Goal: Entertainment & Leisure: Consume media (video, audio)

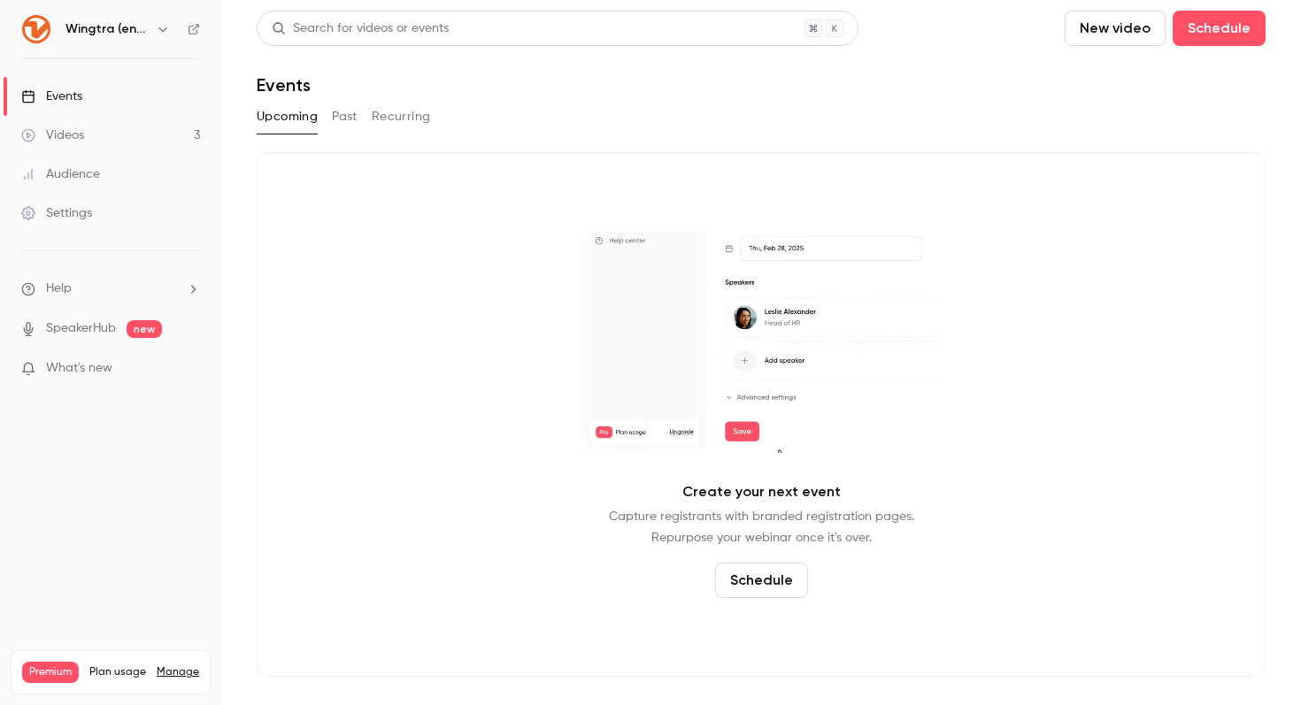
click at [76, 142] on div "Videos" at bounding box center [52, 136] width 63 height 18
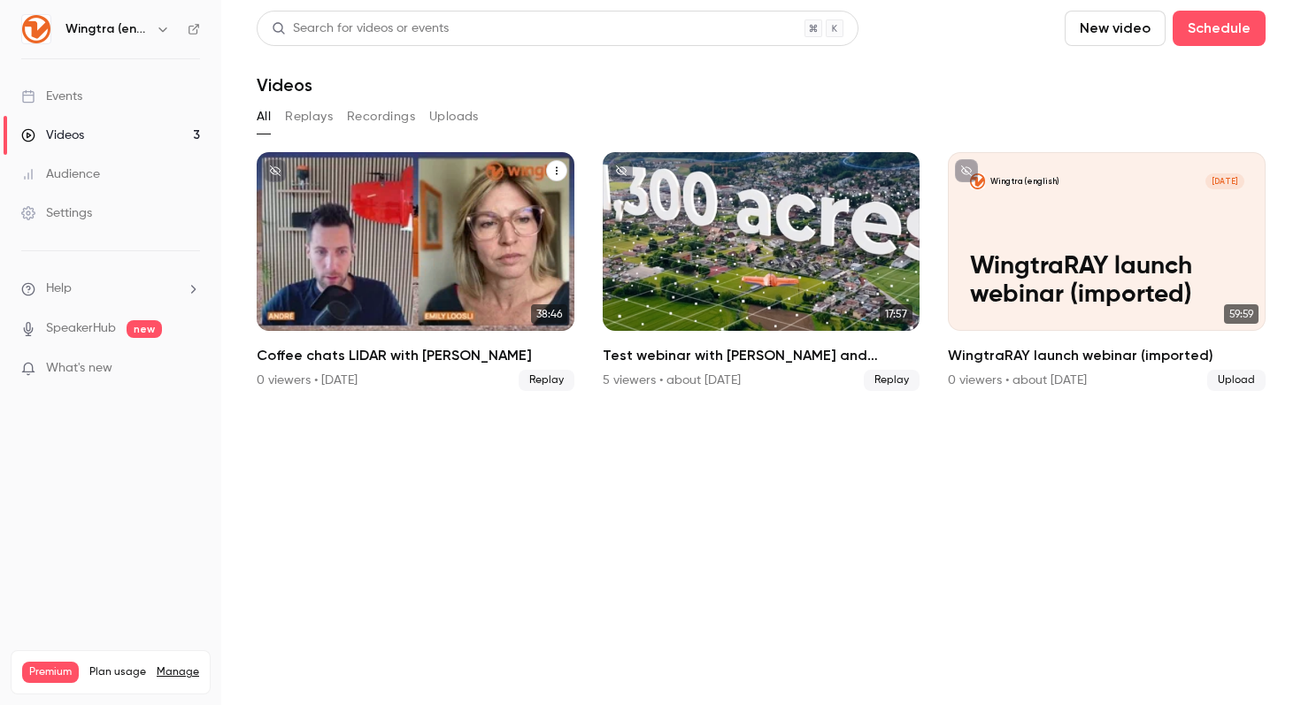
click at [390, 338] on link "Wingtra (english) [DATE] Coffee chats LIDAR with [PERSON_NAME] 38:46 Coffee cha…" at bounding box center [416, 271] width 318 height 239
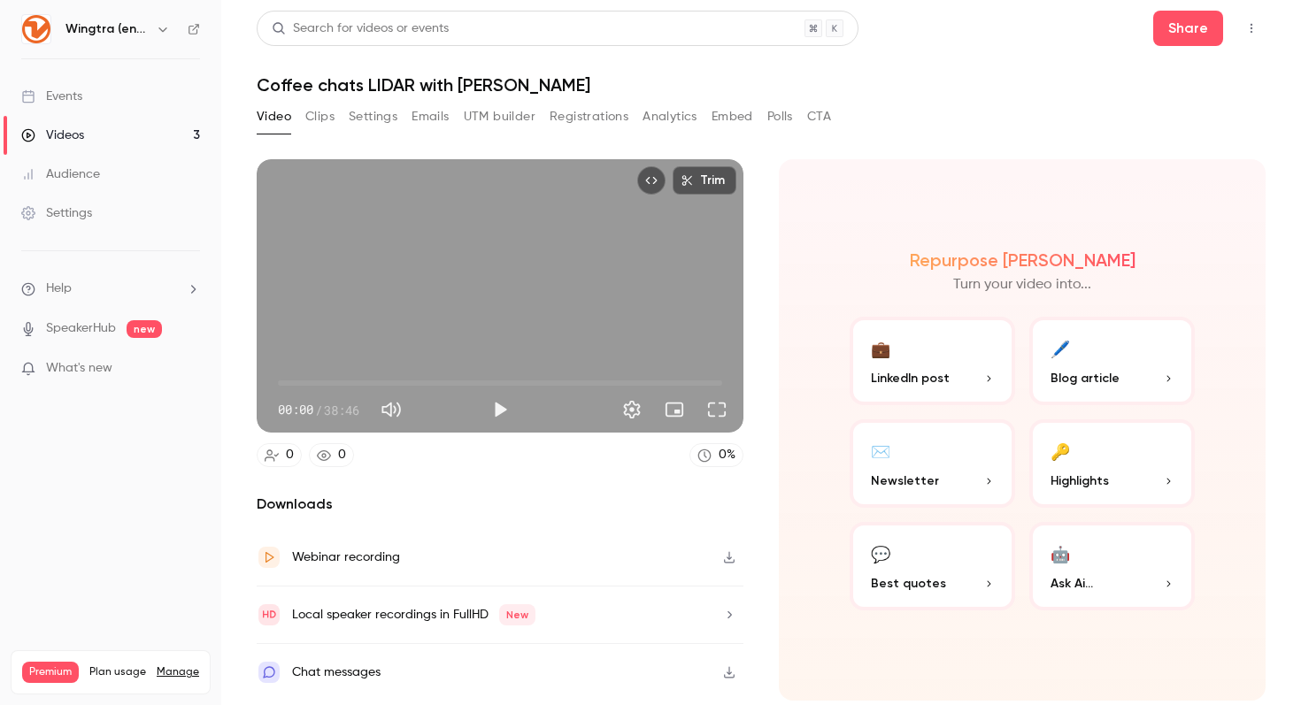
click at [319, 111] on button "Clips" at bounding box center [319, 117] width 29 height 28
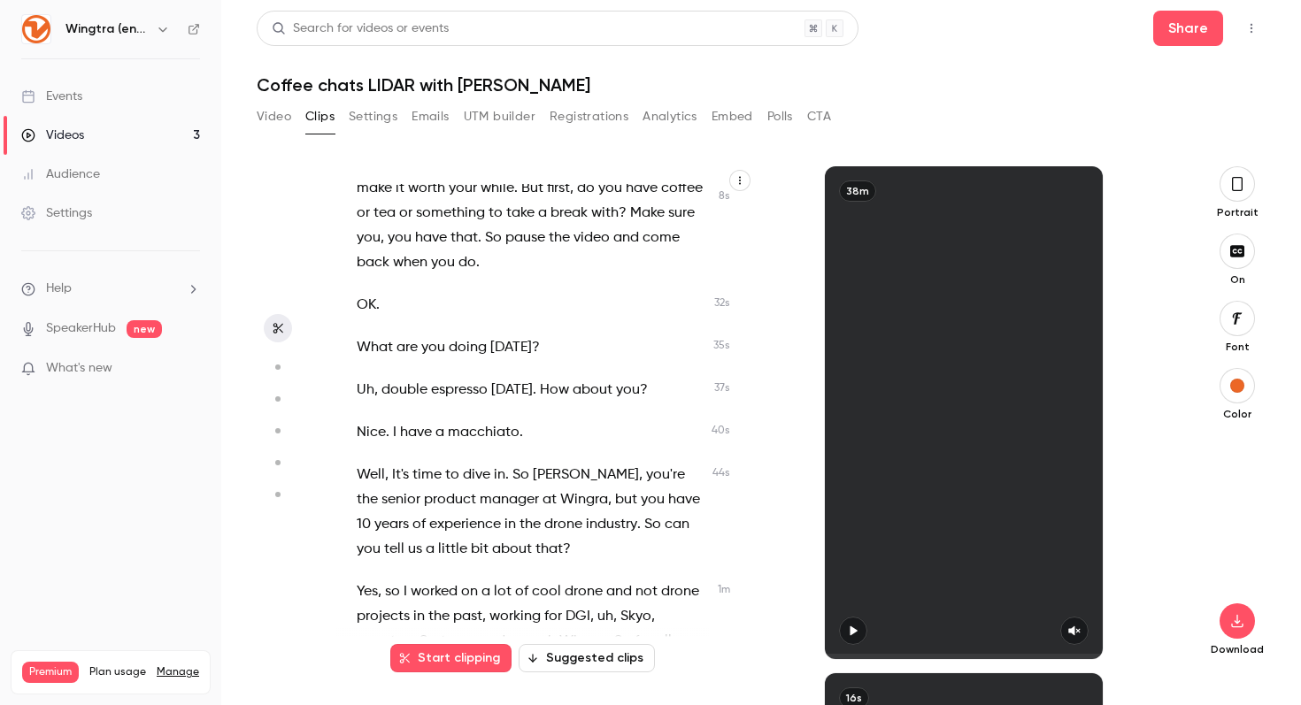
scroll to position [108, 0]
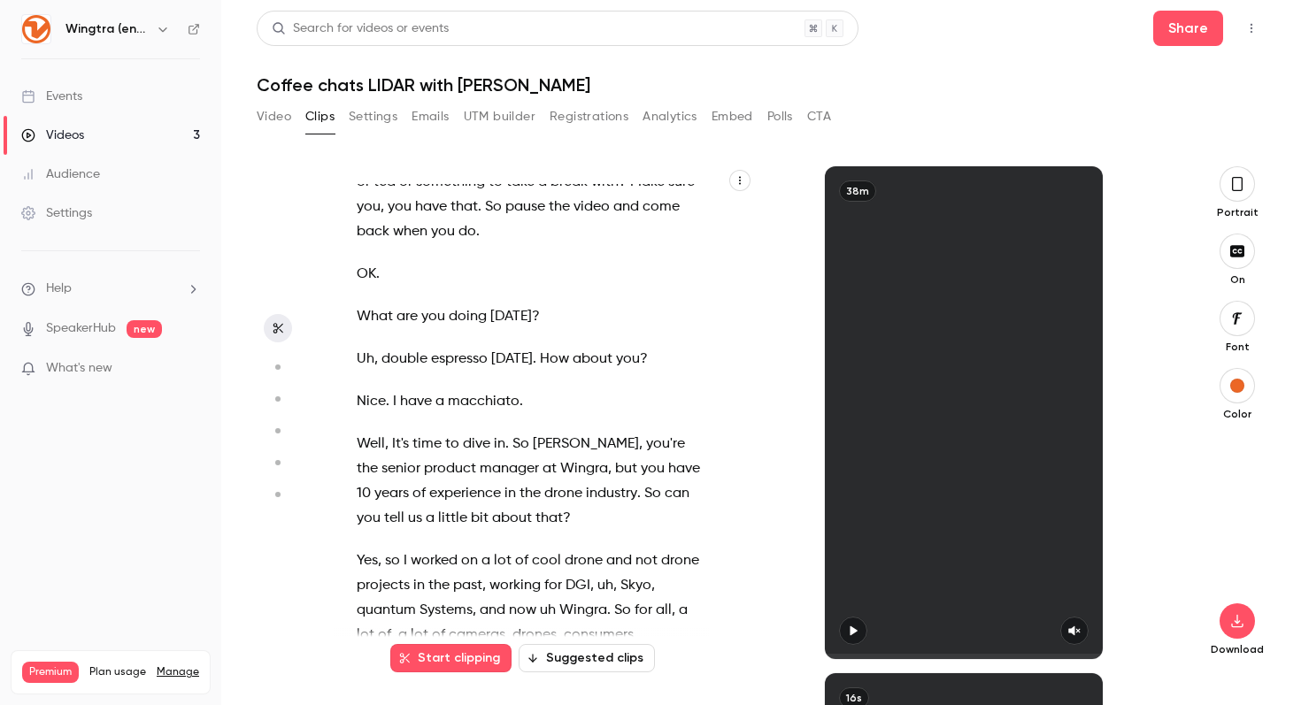
click at [519, 311] on span "[DATE]" at bounding box center [511, 316] width 42 height 25
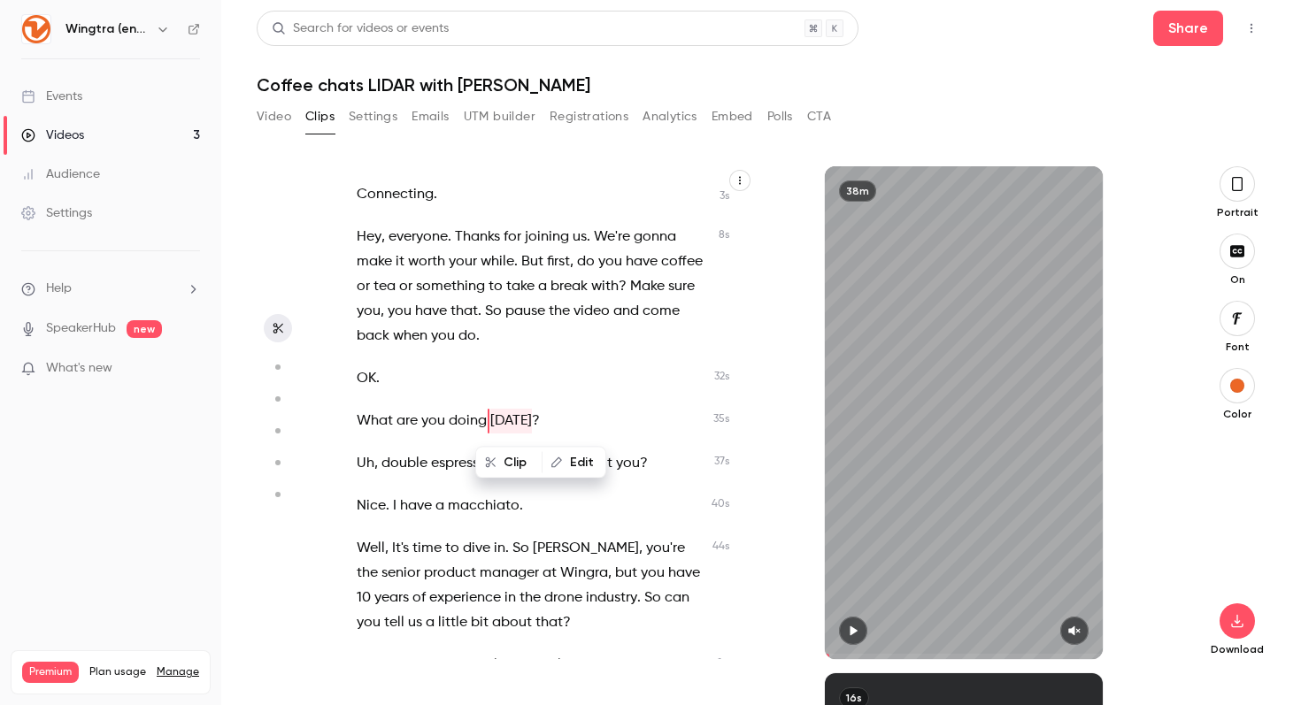
scroll to position [3, 0]
click at [499, 357] on div "Connecting . Hey , everyone . Thanks for joining us . We're gonna make it worth…" at bounding box center [539, 421] width 411 height 475
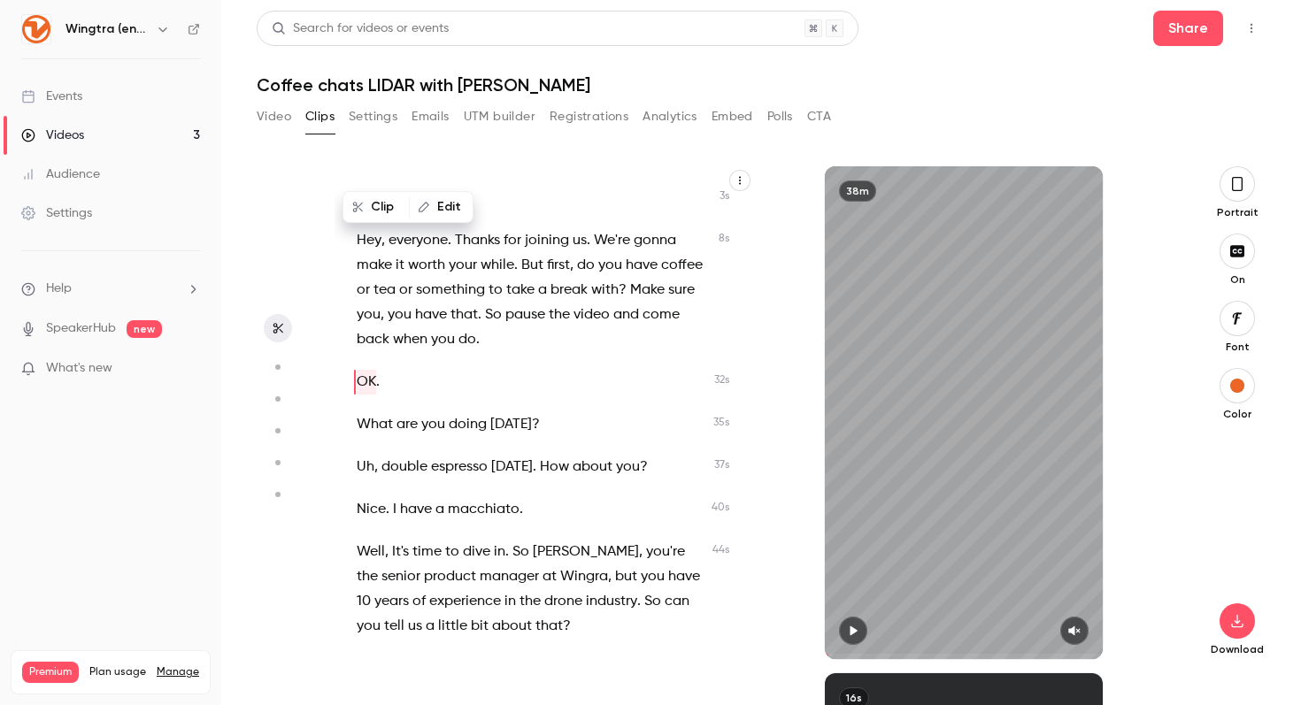
scroll to position [1882, 0]
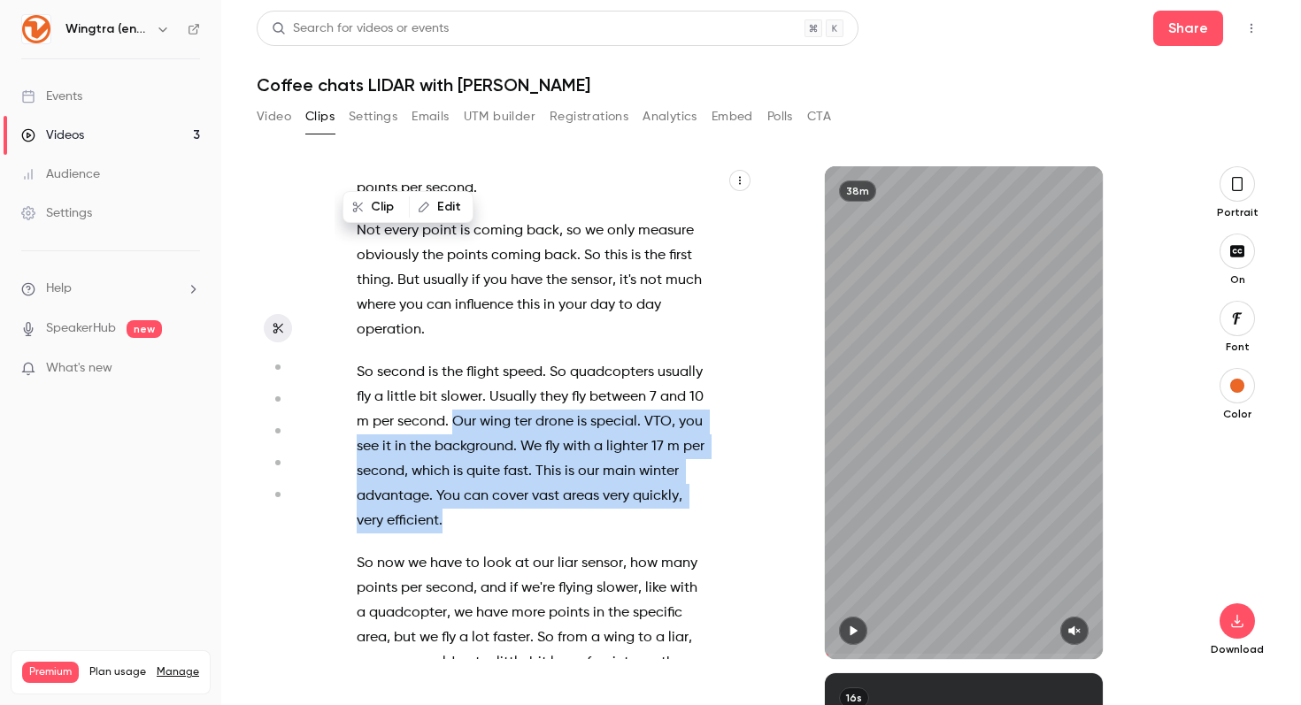
drag, startPoint x: 453, startPoint y: 421, endPoint x: 454, endPoint y: 514, distance: 92.9
click at [454, 514] on p "So second is the flight speed . So quadcopters usually fly a little bit slower …" at bounding box center [531, 446] width 349 height 173
click at [465, 560] on button "Clip 12 s" at bounding box center [470, 562] width 86 height 28
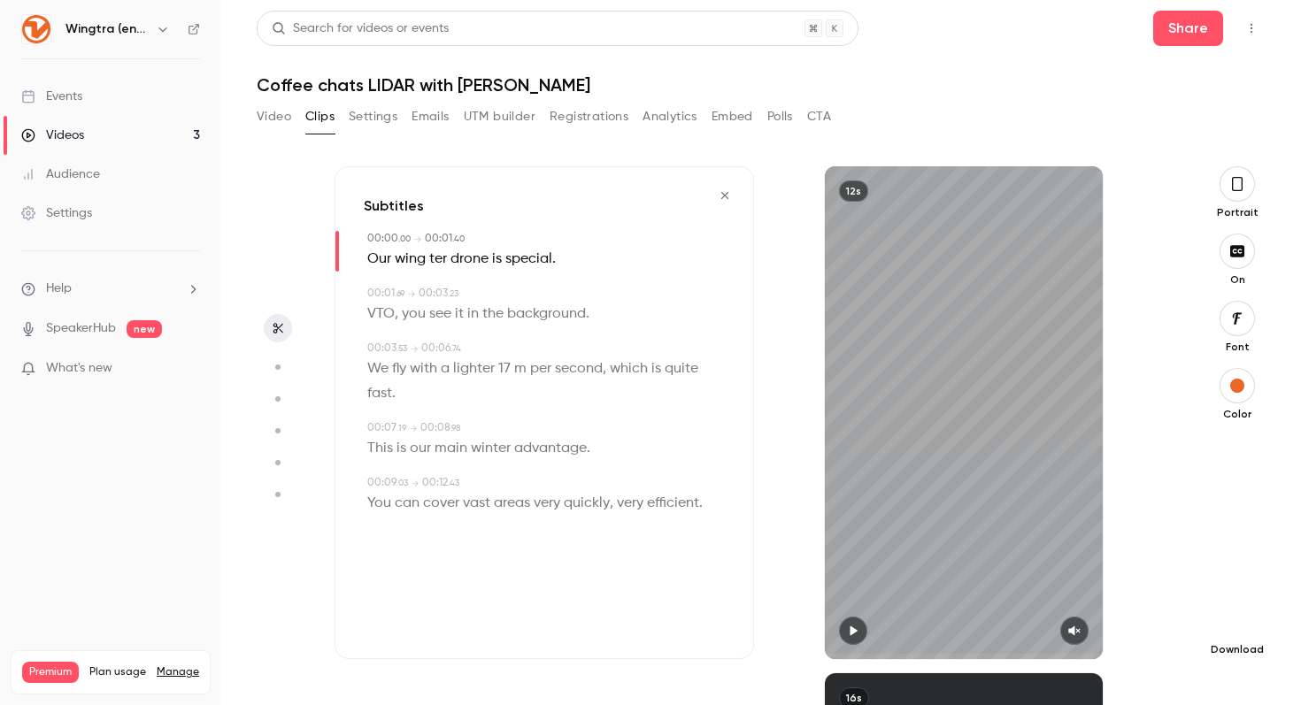
click at [1239, 618] on icon "button" at bounding box center [1236, 621] width 21 height 14
click at [851, 636] on icon "button" at bounding box center [853, 631] width 14 height 12
click at [1077, 628] on icon "button" at bounding box center [1074, 631] width 14 height 12
drag, startPoint x: 841, startPoint y: 653, endPoint x: 773, endPoint y: 655, distance: 67.3
click at [773, 655] on div "12s" at bounding box center [963, 412] width 419 height 493
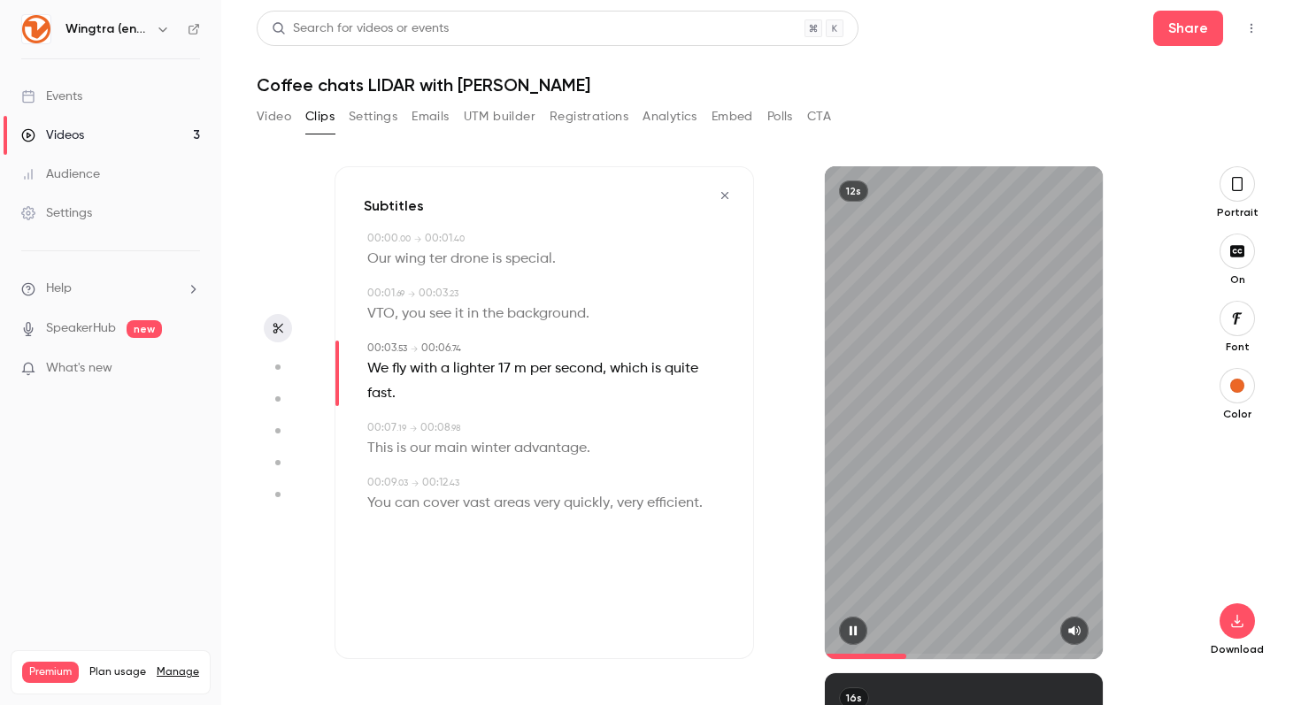
click at [855, 631] on icon "button" at bounding box center [852, 631] width 7 height 10
type input "*"
click at [277, 119] on button "Video" at bounding box center [274, 117] width 35 height 28
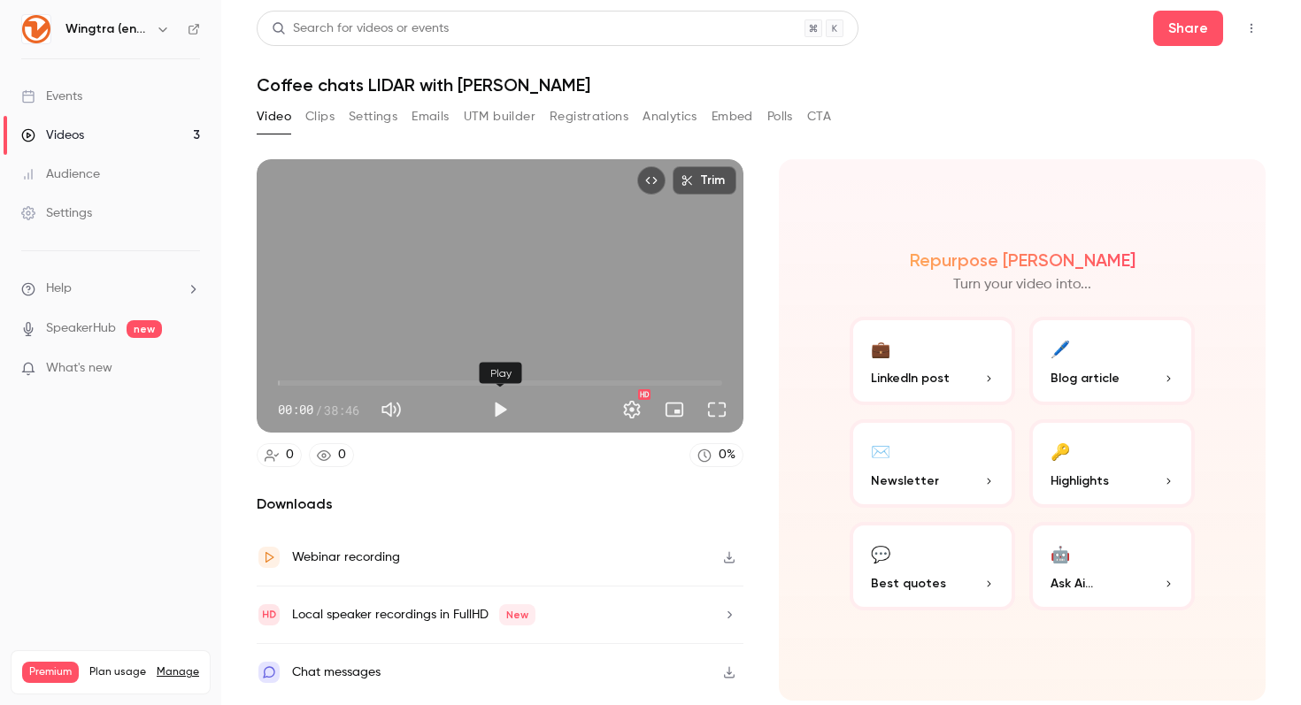
click at [496, 413] on button "Play" at bounding box center [499, 409] width 35 height 35
click at [721, 411] on button "Full screen" at bounding box center [716, 409] width 35 height 35
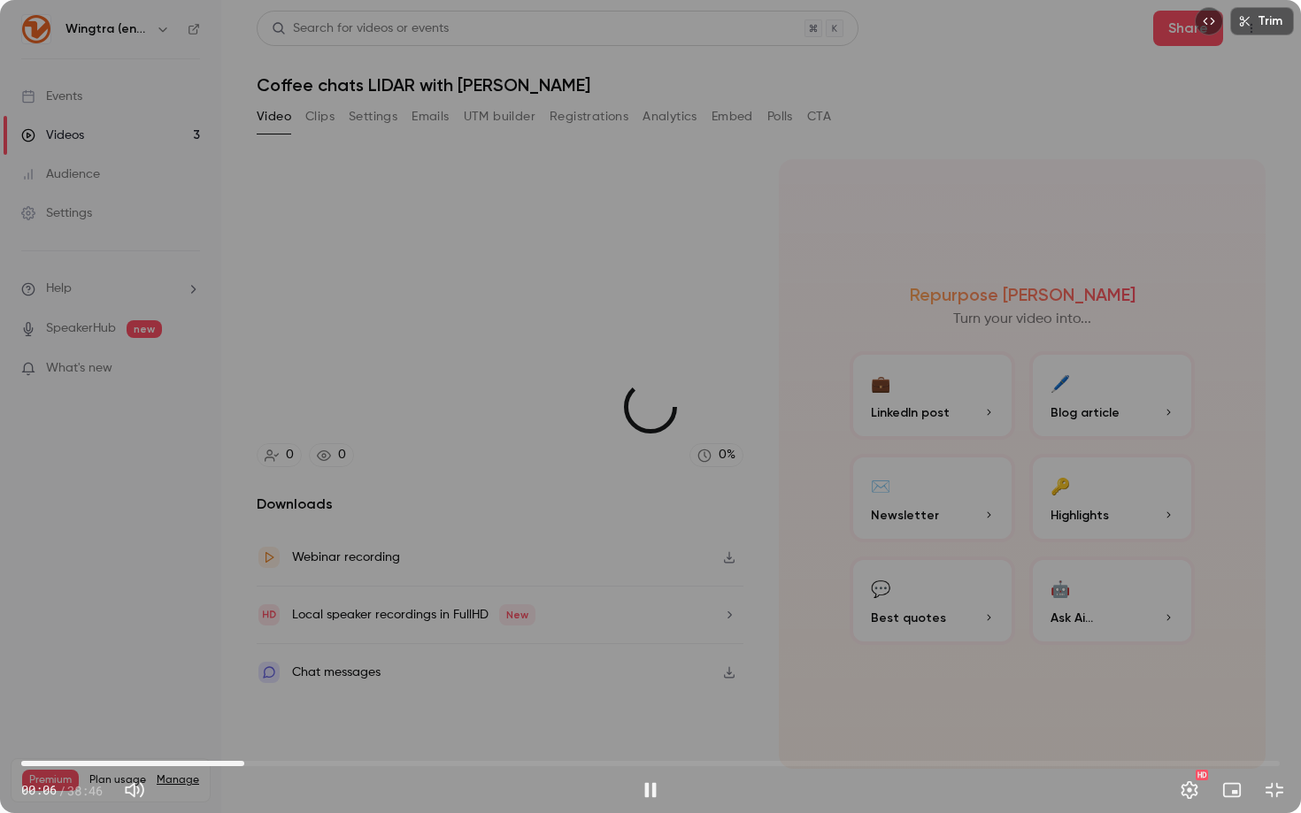
click at [244, 704] on span "06:52" at bounding box center [650, 763] width 1258 height 28
click at [217, 704] on span "06:55" at bounding box center [650, 763] width 1258 height 28
click at [200, 704] on span "06:02" at bounding box center [650, 763] width 1258 height 28
click at [302, 568] on div "Trim 05:32 05:32 / 38:46 HD" at bounding box center [650, 406] width 1301 height 813
type input "*****"
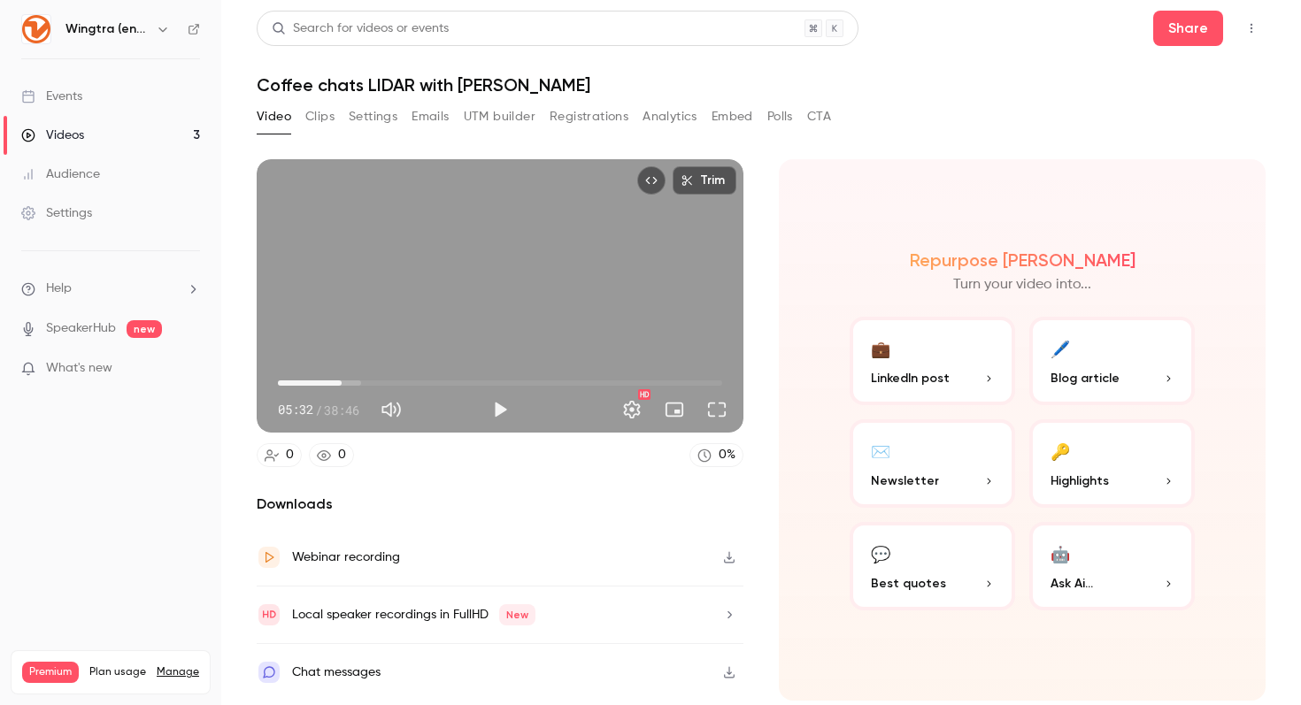
click at [329, 112] on button "Clips" at bounding box center [319, 117] width 29 height 28
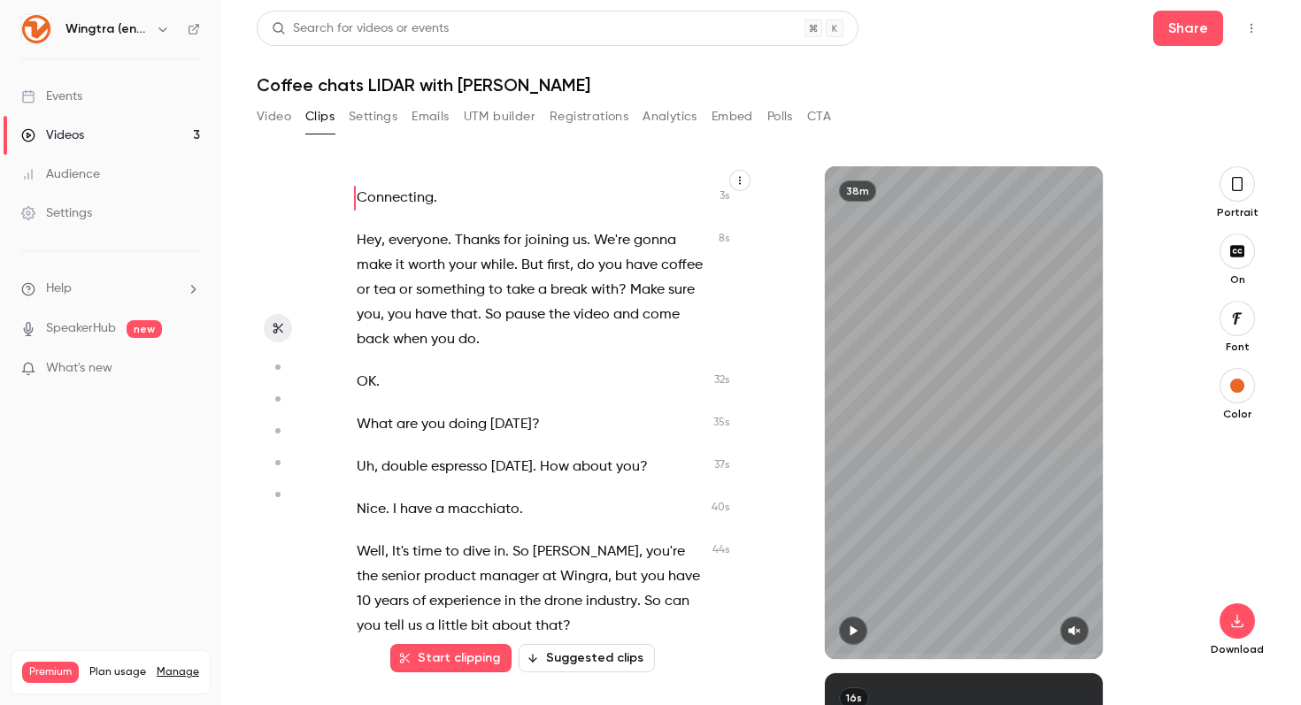
scroll to position [1882, 0]
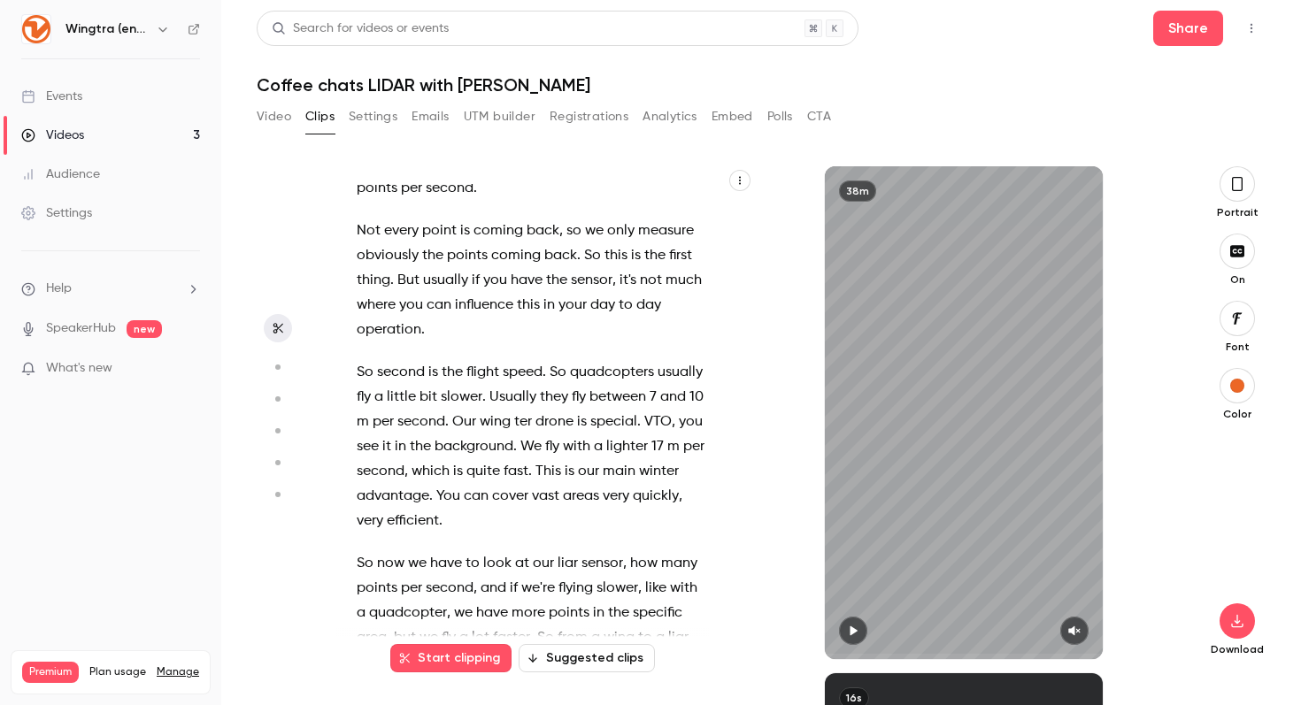
click at [454, 423] on span "Our" at bounding box center [464, 422] width 24 height 25
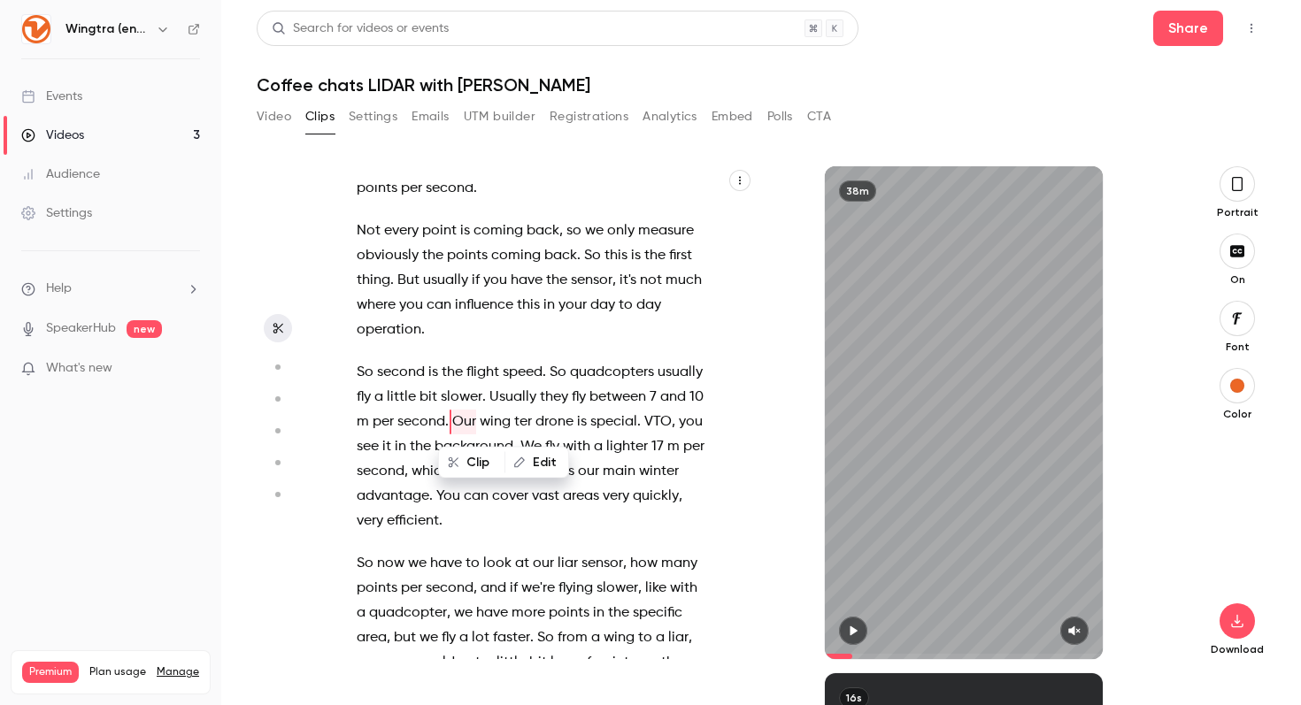
type input "*****"
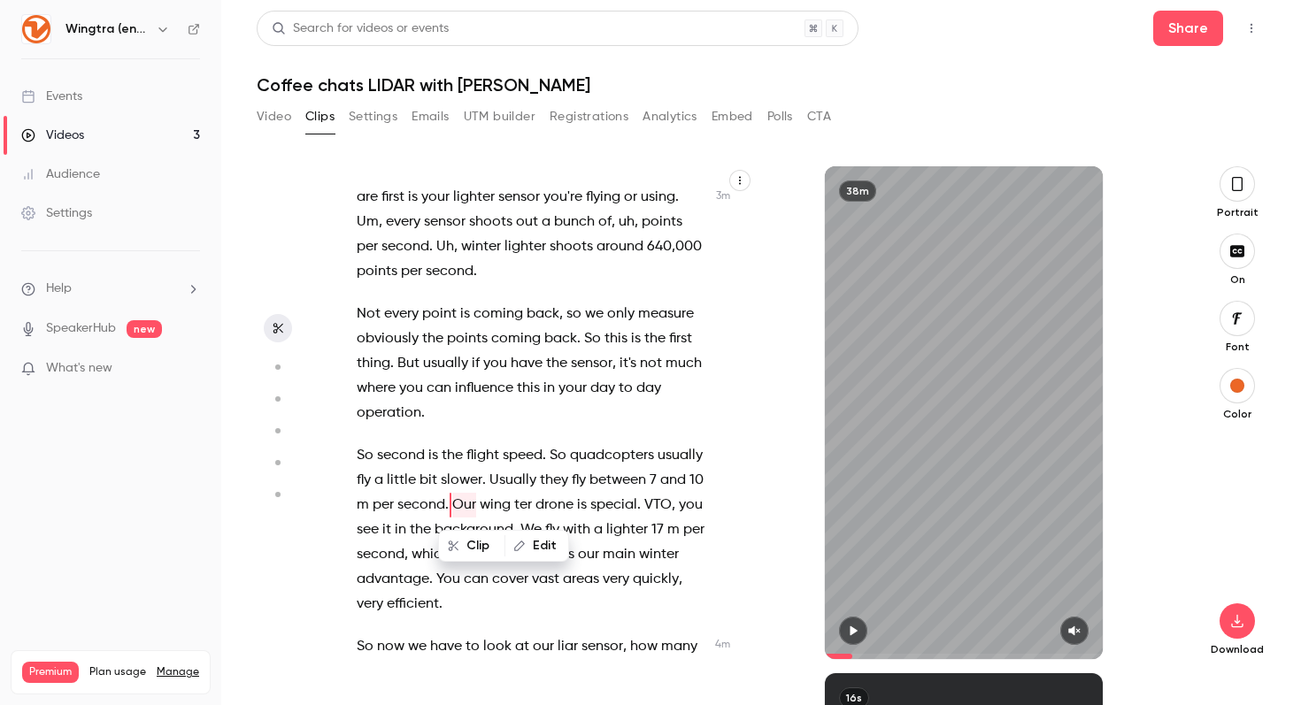
scroll to position [1801, 0]
click at [290, 113] on div "Video Clips Settings Emails UTM builder Registrations Analytics Embed Polls CTA" at bounding box center [544, 117] width 574 height 28
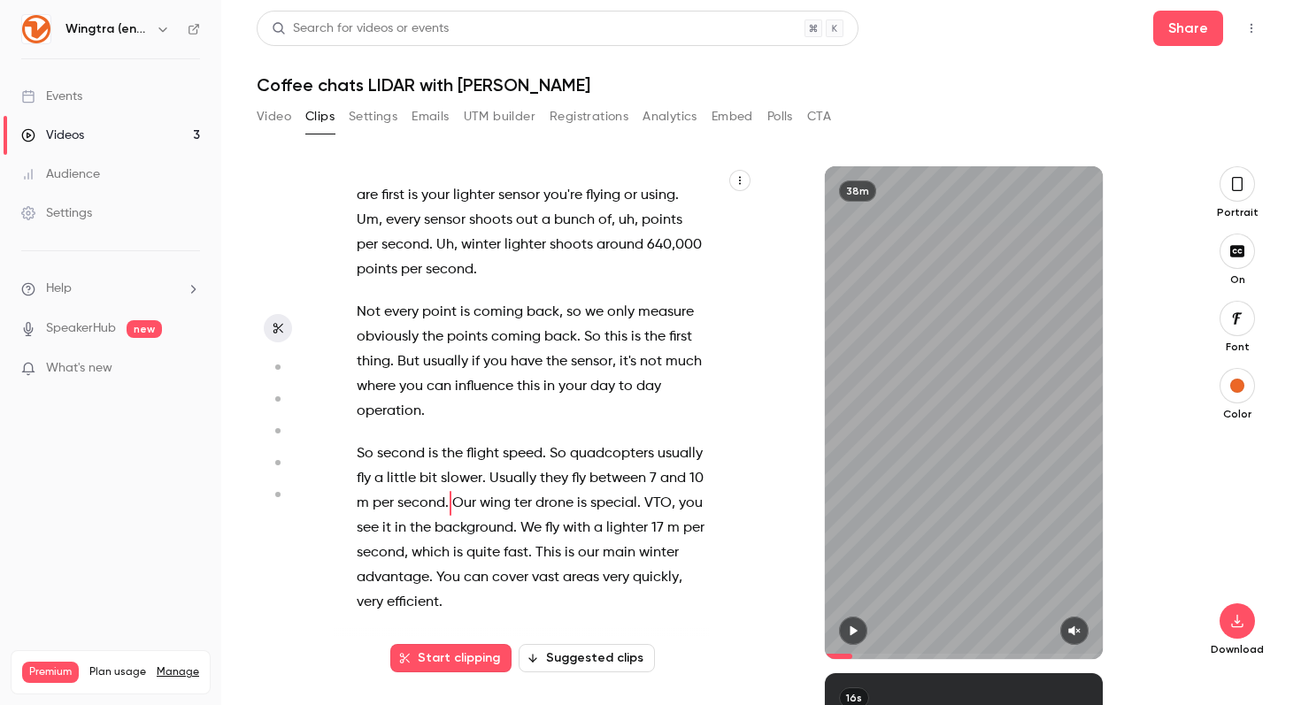
click at [263, 117] on button "Video" at bounding box center [274, 117] width 35 height 28
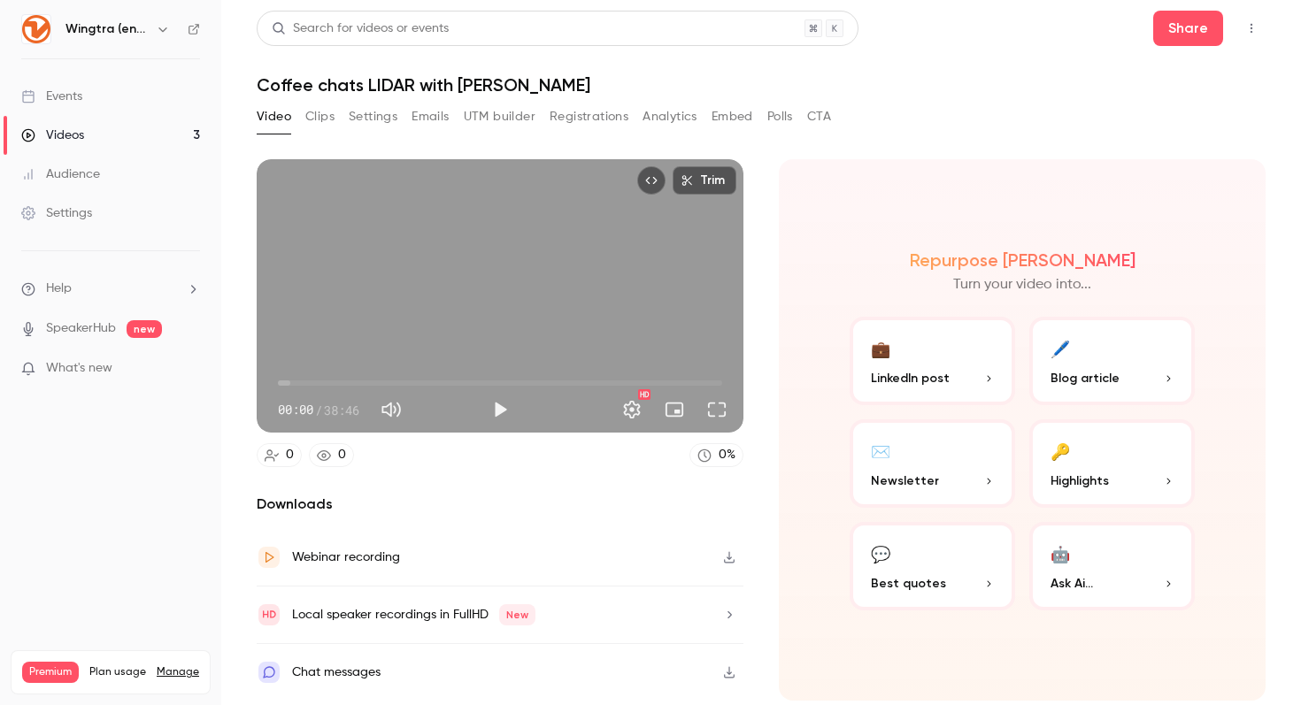
click at [496, 410] on button "Play" at bounding box center [499, 409] width 35 height 35
click at [712, 411] on button "Full screen" at bounding box center [716, 409] width 35 height 35
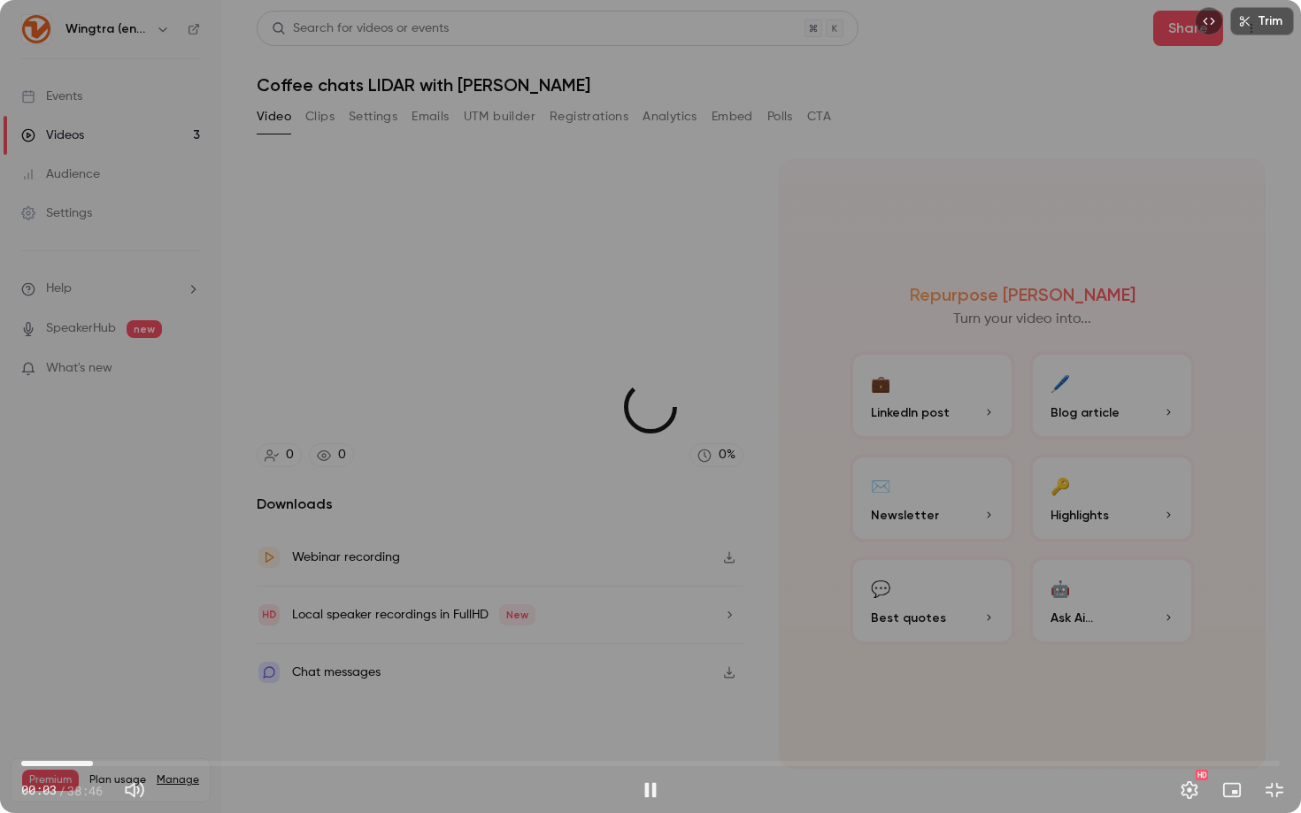
click at [93, 704] on span "02:12" at bounding box center [650, 763] width 1258 height 28
click at [123, 704] on span "02:14" at bounding box center [650, 763] width 1258 height 28
click at [146, 704] on span "03:09" at bounding box center [650, 763] width 1258 height 28
click at [141, 704] on span "04:02" at bounding box center [650, 763] width 1258 height 28
click at [136, 704] on span "03:32" at bounding box center [136, 763] width 5 height 5
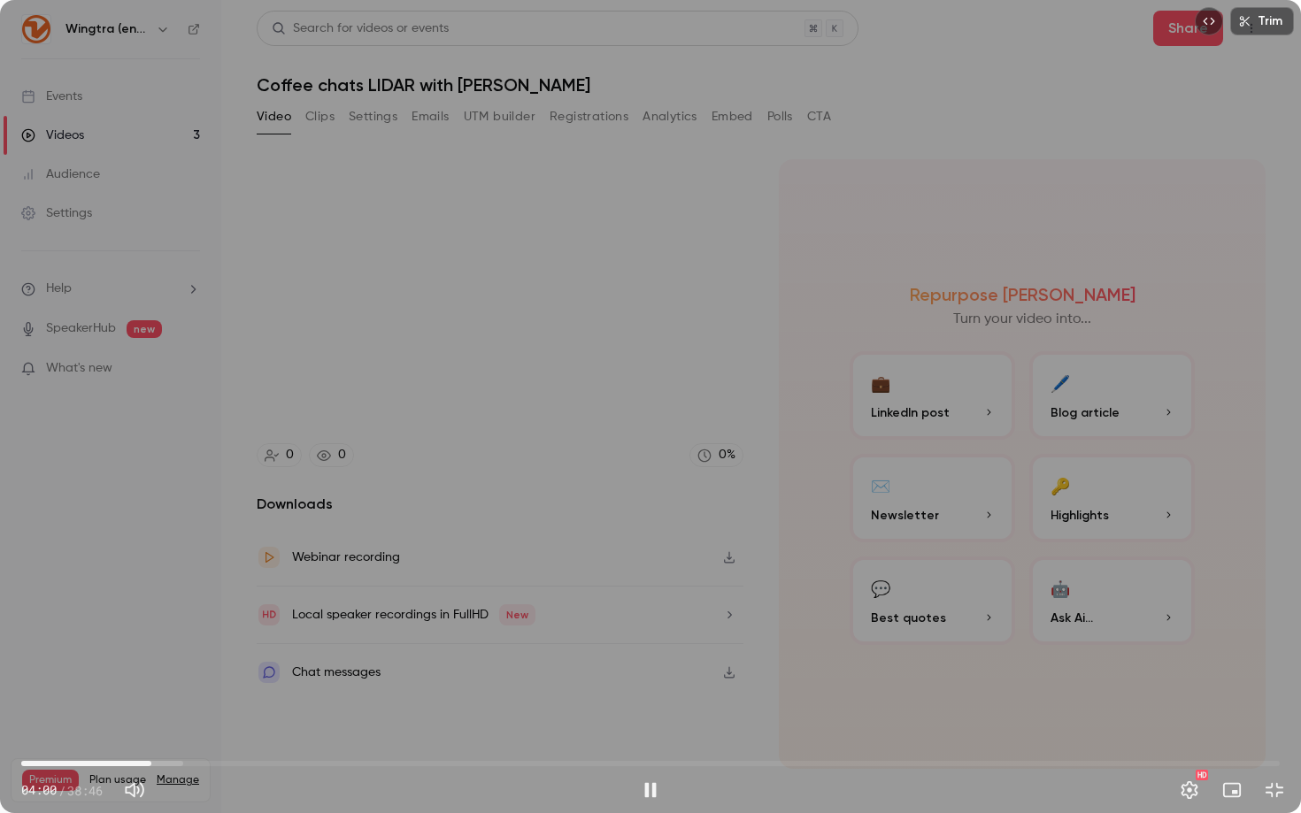
click at [280, 588] on div "Trim 04:00 04:00 / 38:46 HD" at bounding box center [650, 406] width 1301 height 813
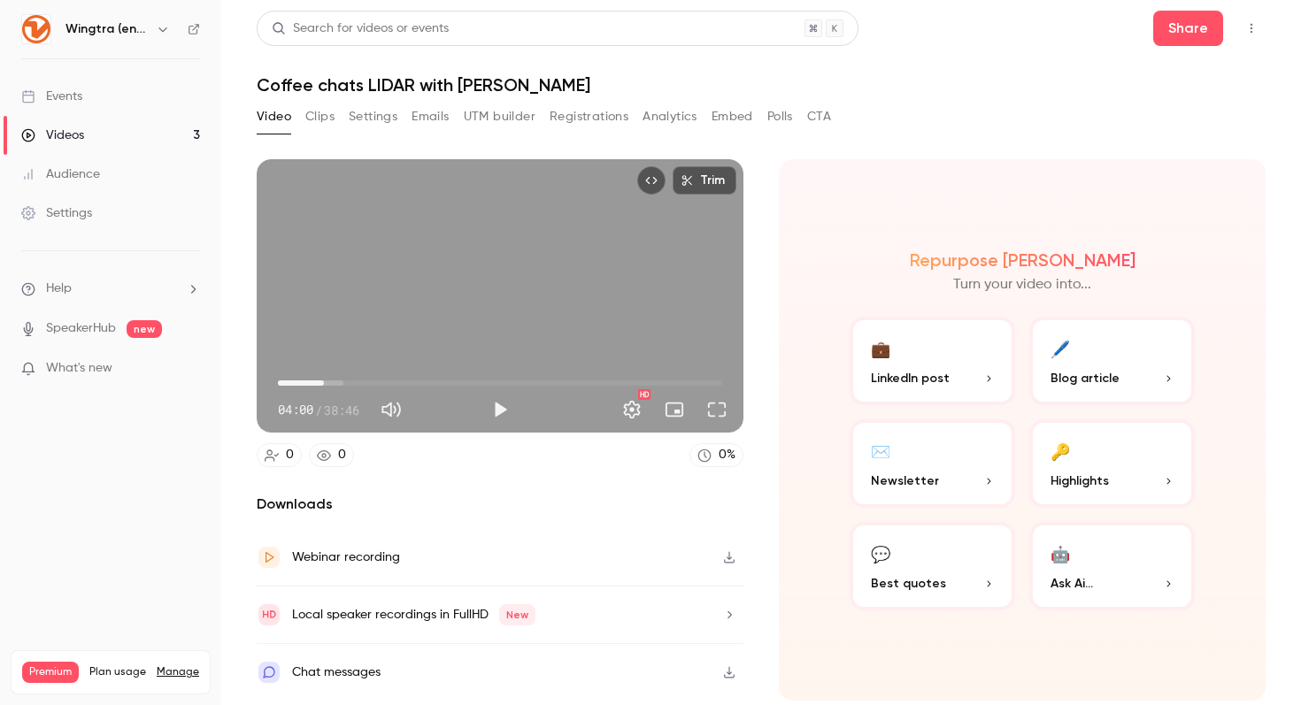
click at [492, 398] on button "Play" at bounding box center [499, 409] width 35 height 35
click at [723, 411] on button "Full screen" at bounding box center [716, 409] width 35 height 35
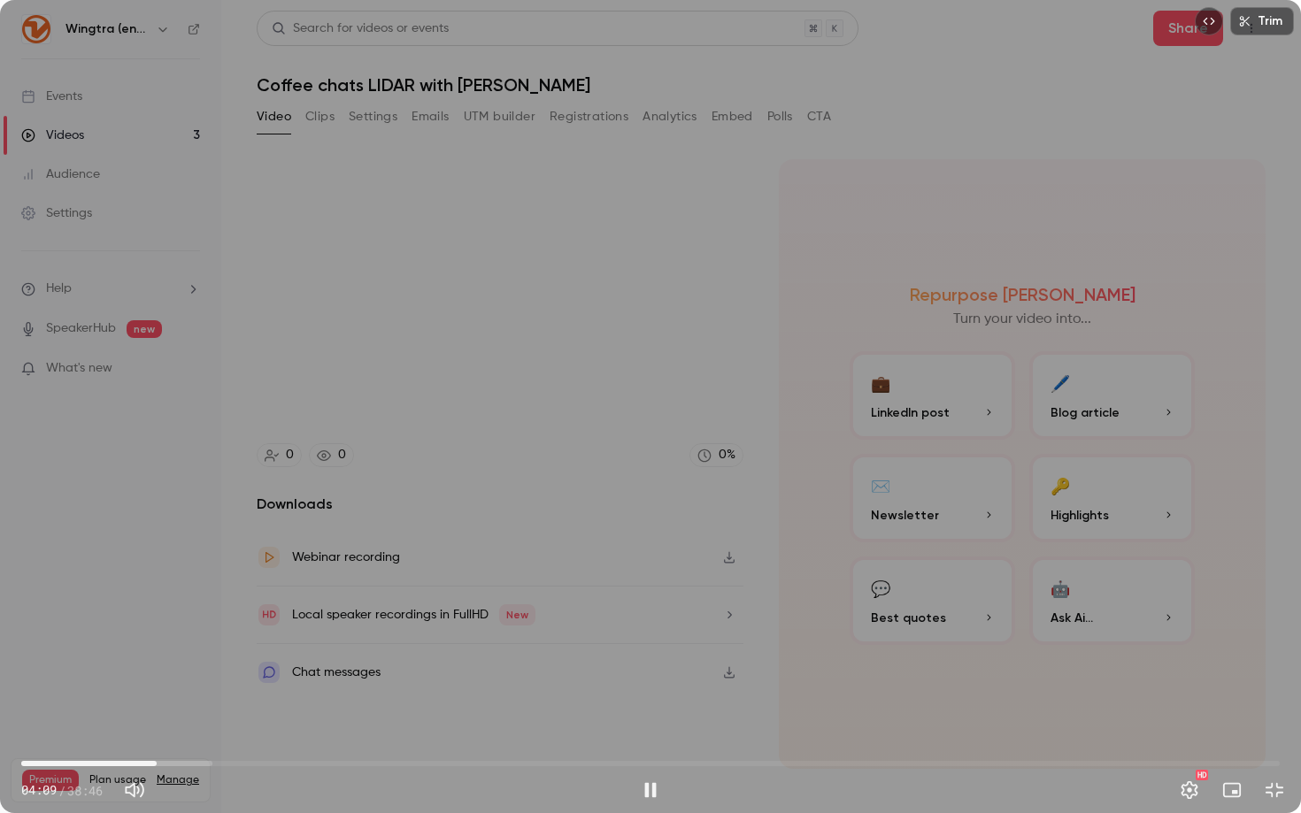
click at [146, 704] on span "04:09" at bounding box center [650, 763] width 1258 height 28
click at [257, 568] on div "Trim 03:56 03:56 / 38:46 HD" at bounding box center [650, 406] width 1301 height 813
type input "*****"
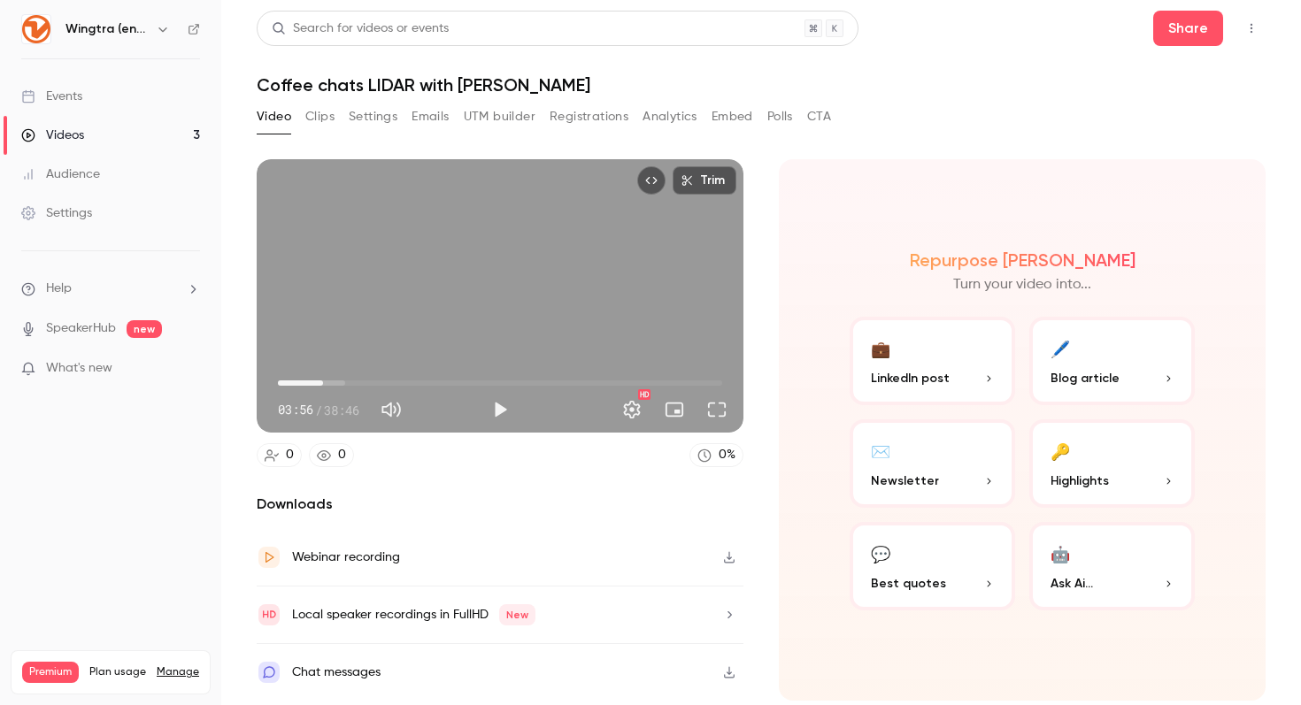
click at [322, 114] on button "Clips" at bounding box center [319, 117] width 29 height 28
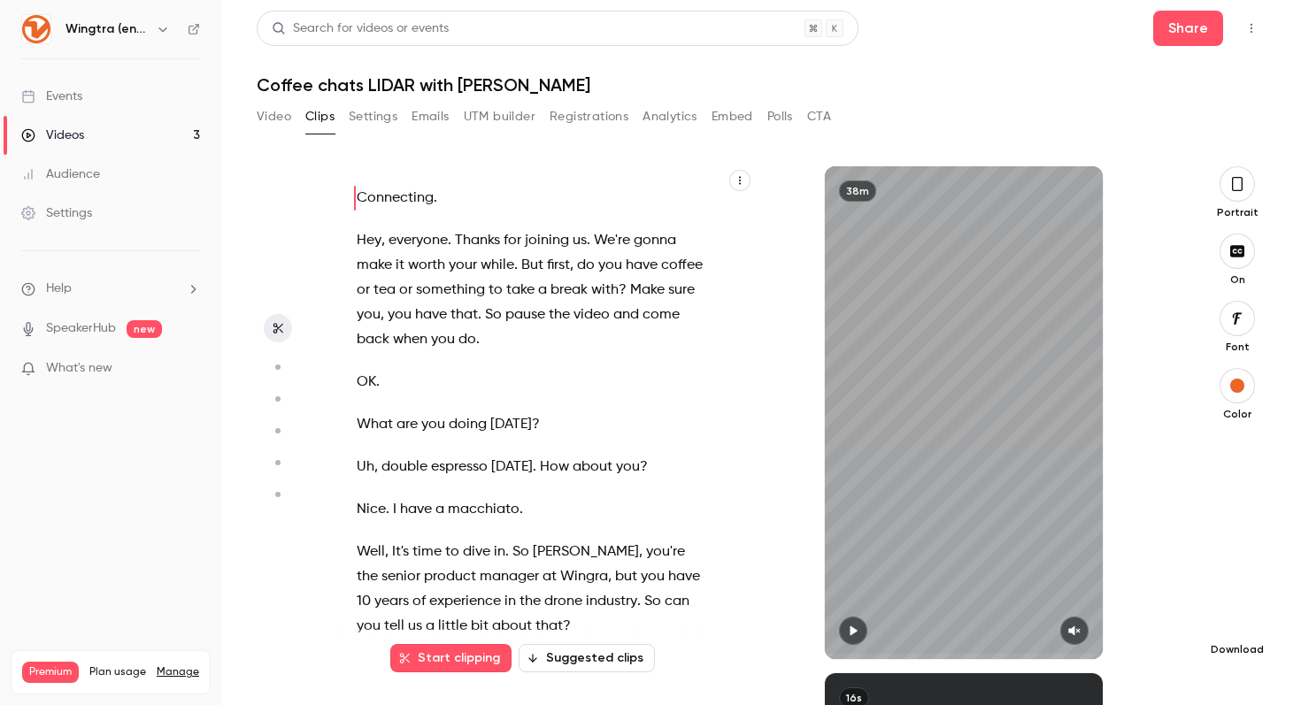
click at [1241, 622] on icon "button" at bounding box center [1236, 621] width 21 height 14
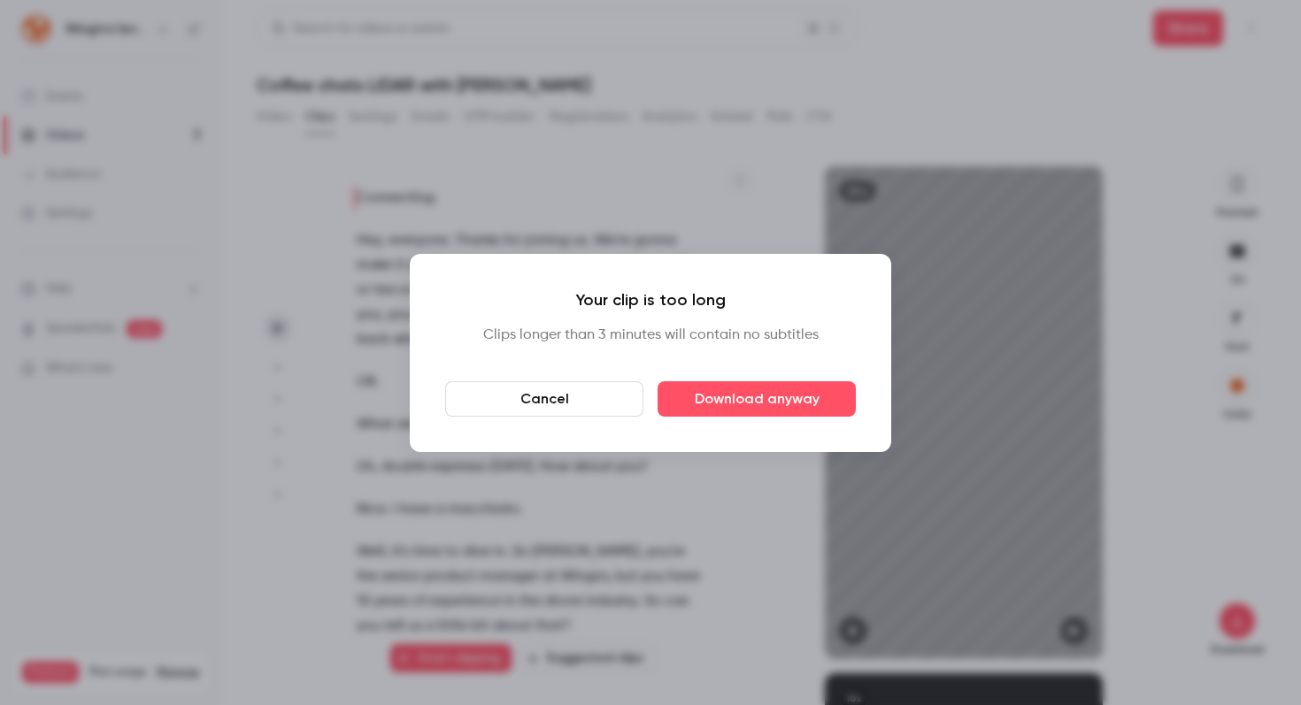
click at [1134, 171] on div at bounding box center [650, 352] width 1301 height 705
click at [594, 403] on button "Cancel" at bounding box center [544, 398] width 198 height 35
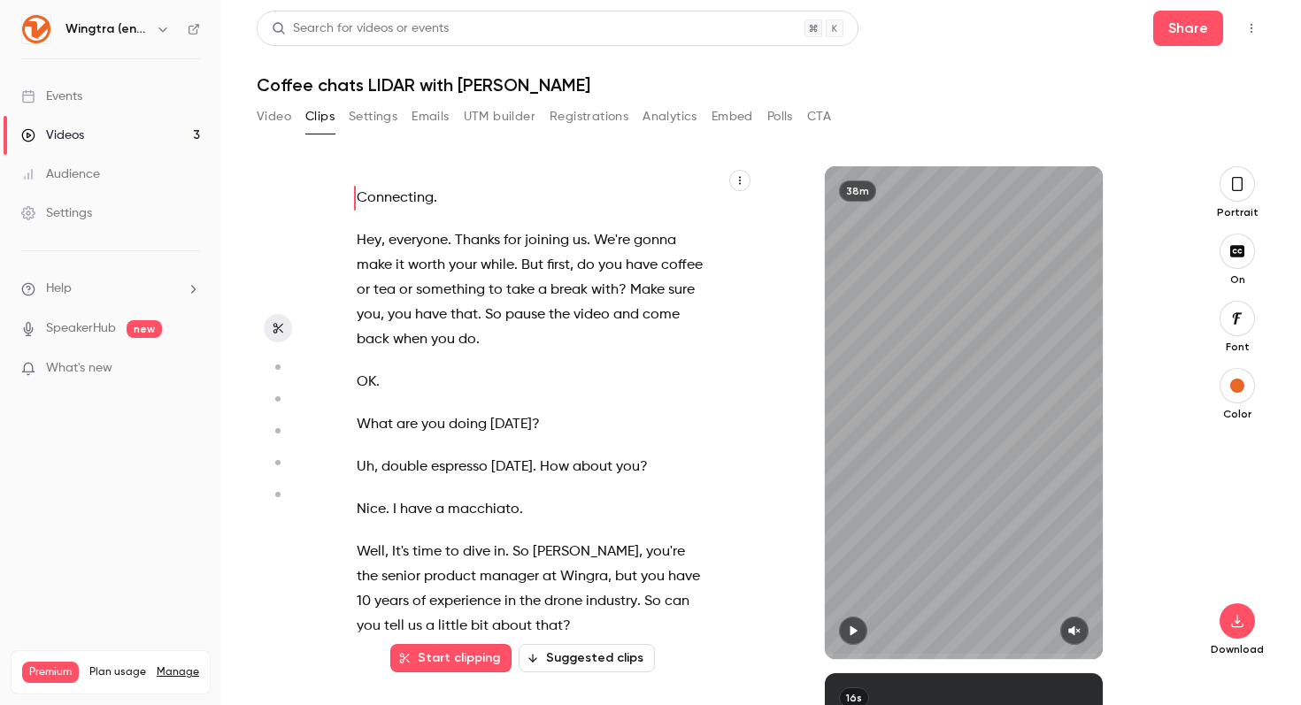
click at [92, 142] on link "Videos 3" at bounding box center [110, 135] width 221 height 39
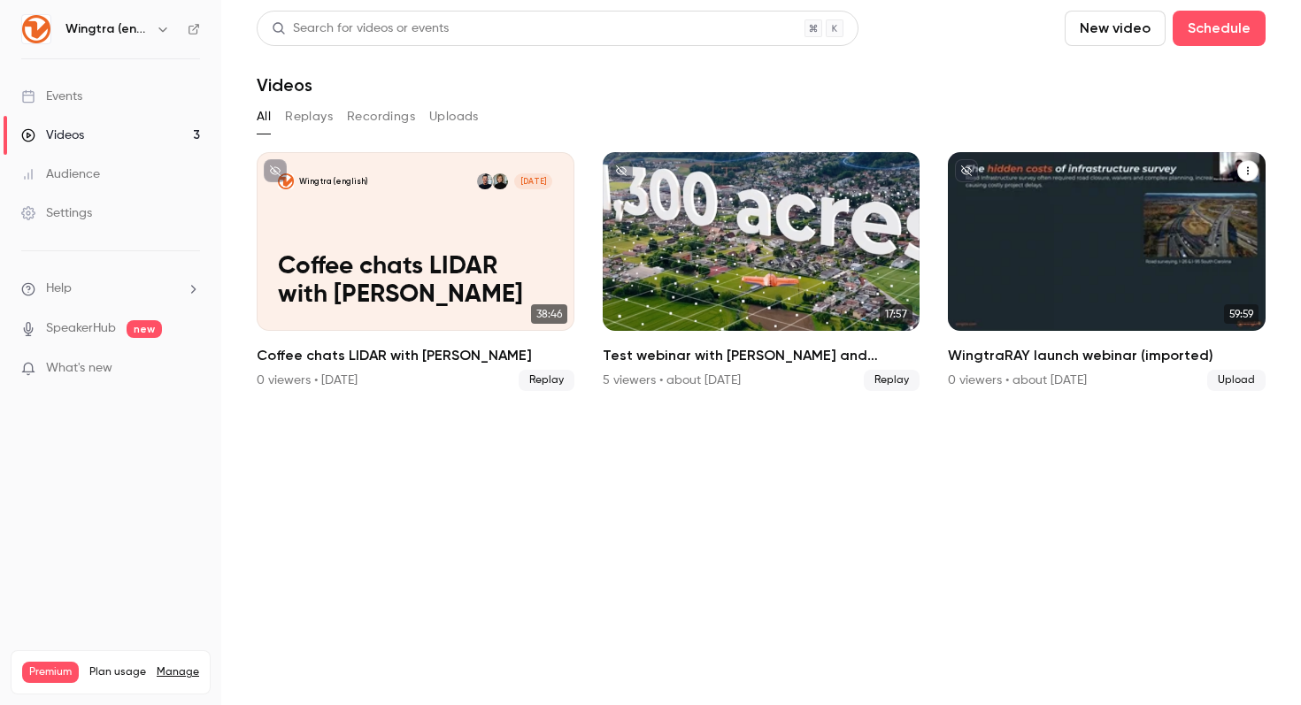
click at [1026, 354] on h2 "WingtraRAY launch webinar (imported)" at bounding box center [1107, 355] width 318 height 21
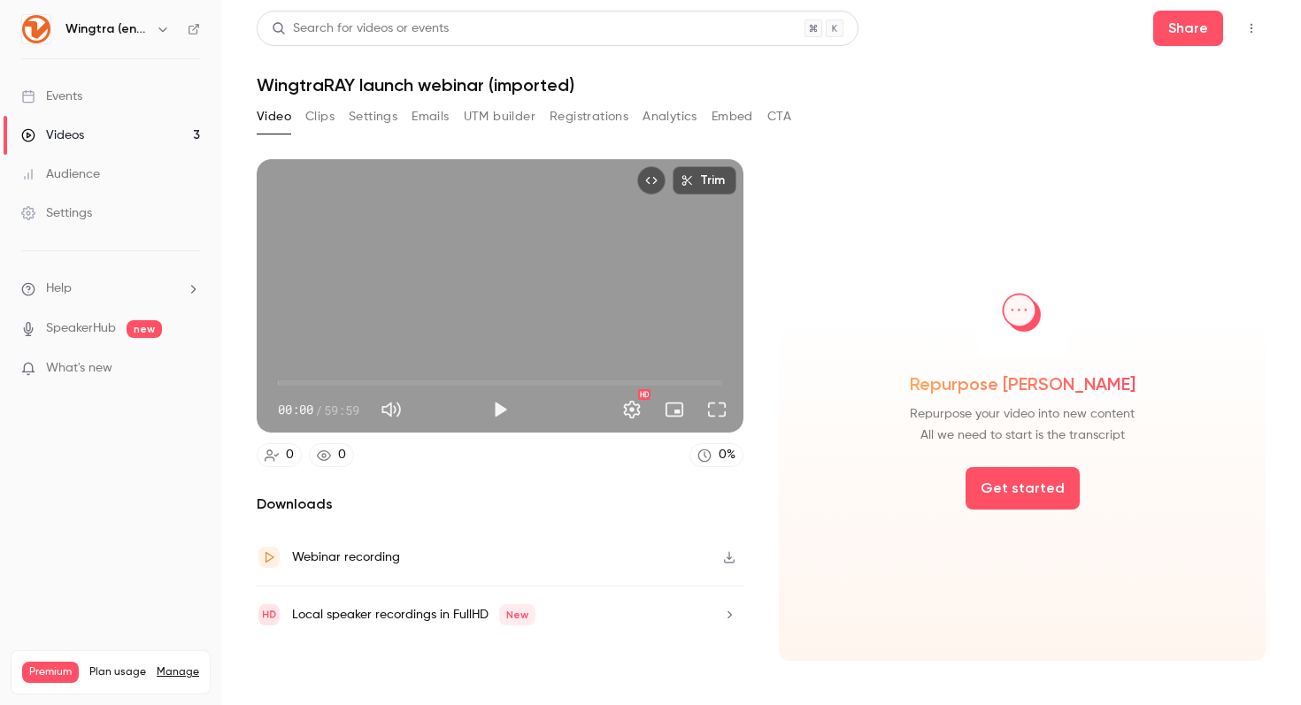
click at [320, 119] on button "Clips" at bounding box center [319, 117] width 29 height 28
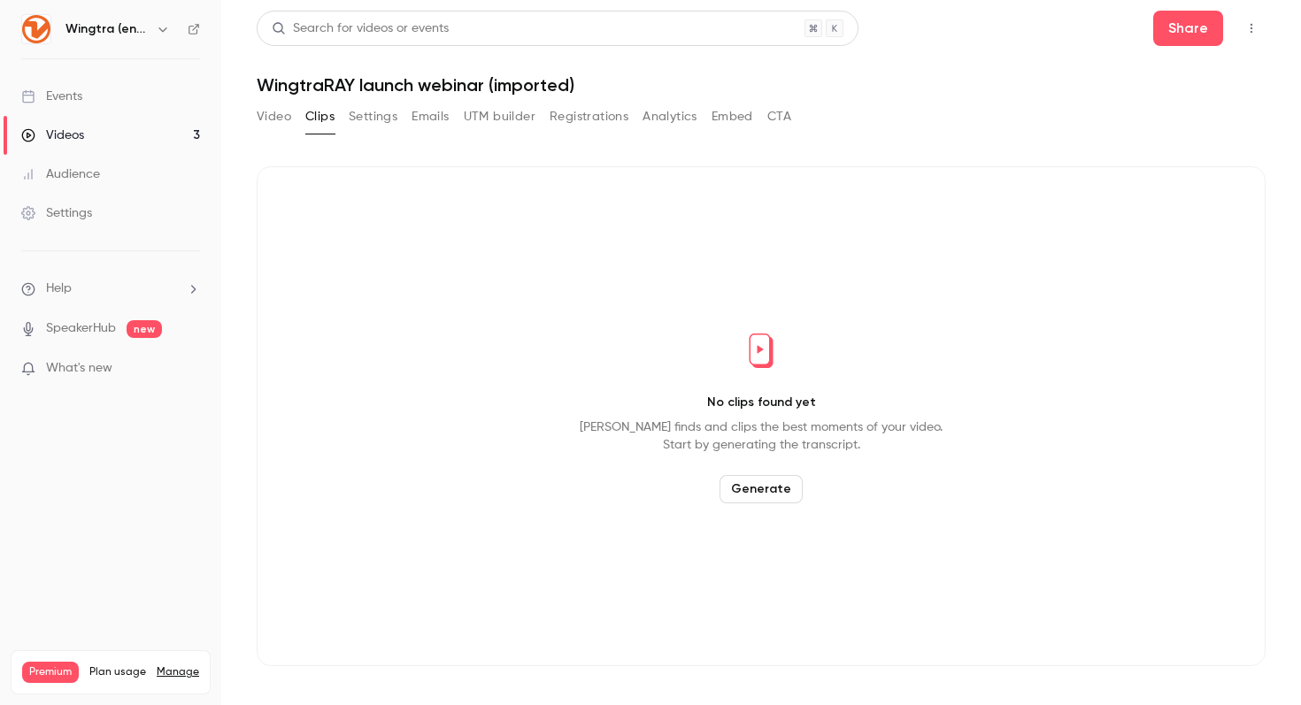
click at [281, 117] on button "Video" at bounding box center [274, 117] width 35 height 28
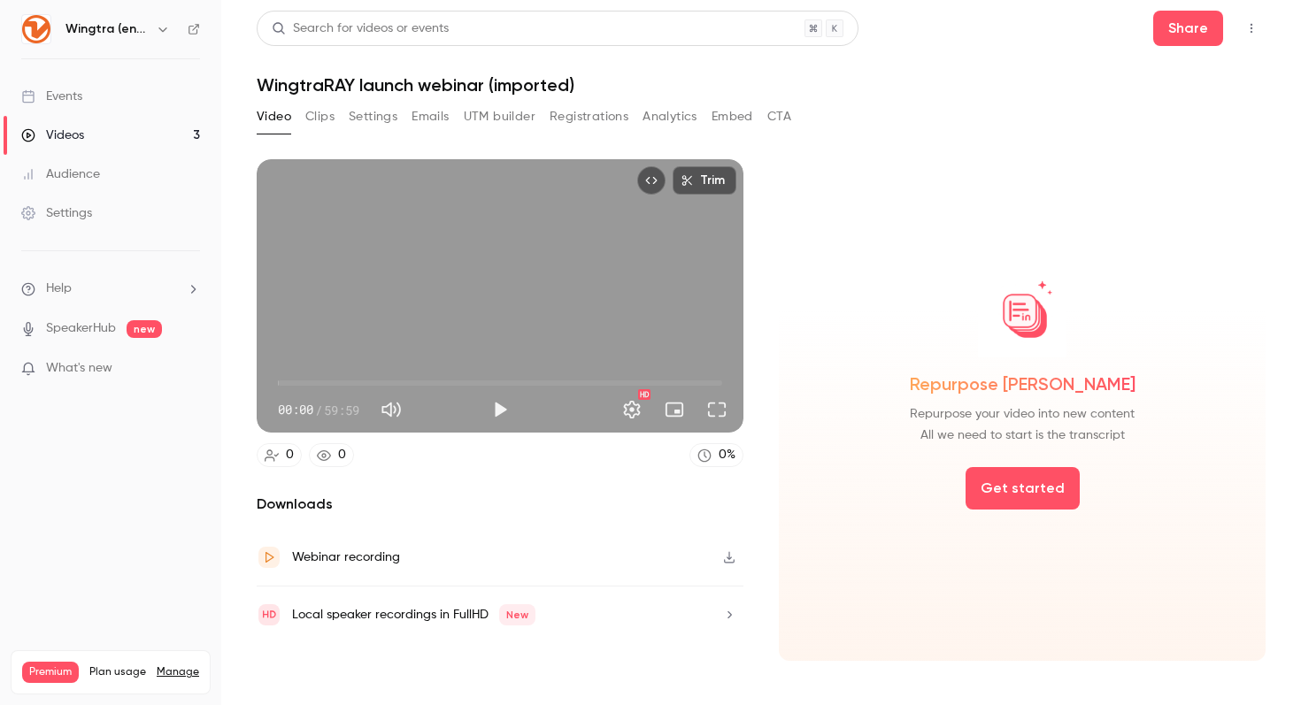
click at [493, 412] on button "Play" at bounding box center [499, 409] width 35 height 35
click at [720, 412] on button "Full screen" at bounding box center [716, 409] width 35 height 35
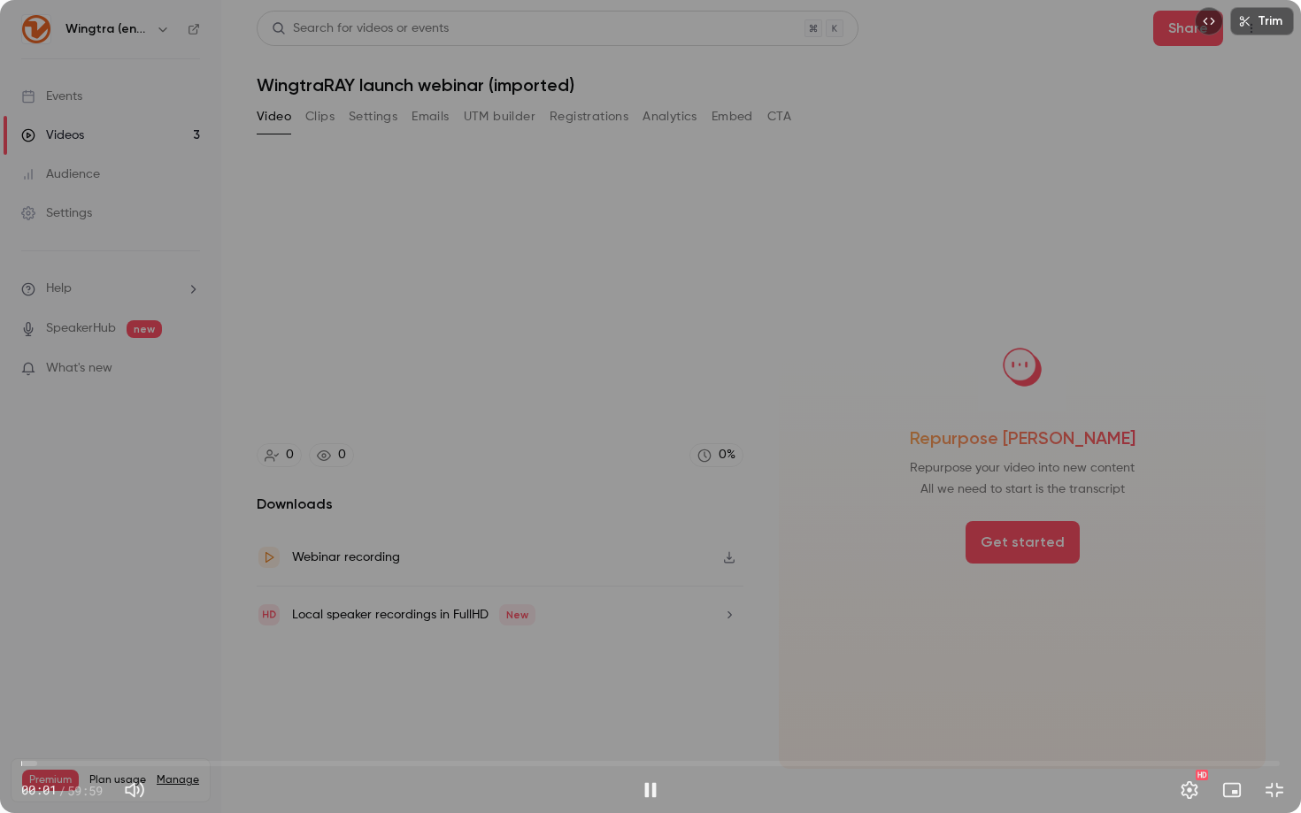
click at [503, 704] on span "00:01" at bounding box center [650, 763] width 1258 height 28
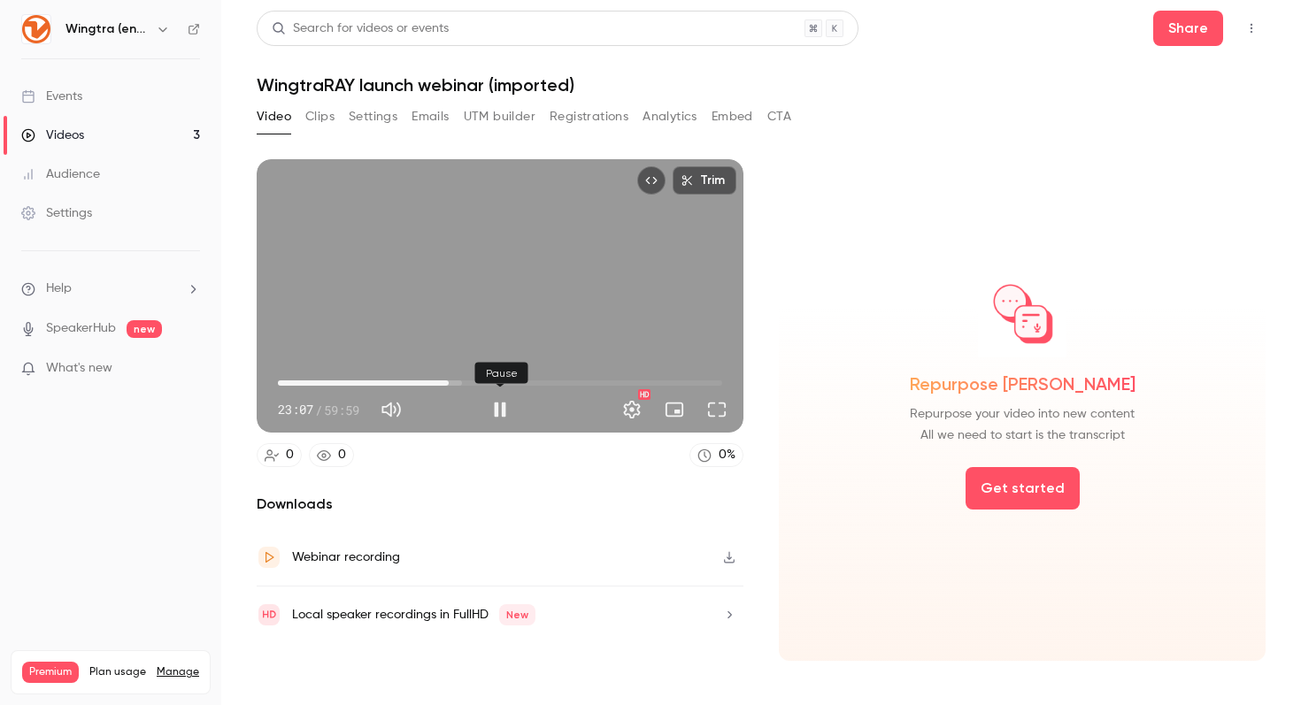
click at [494, 414] on button "Pause" at bounding box center [499, 409] width 35 height 35
type input "******"
